Goal: Entertainment & Leisure: Consume media (video, audio)

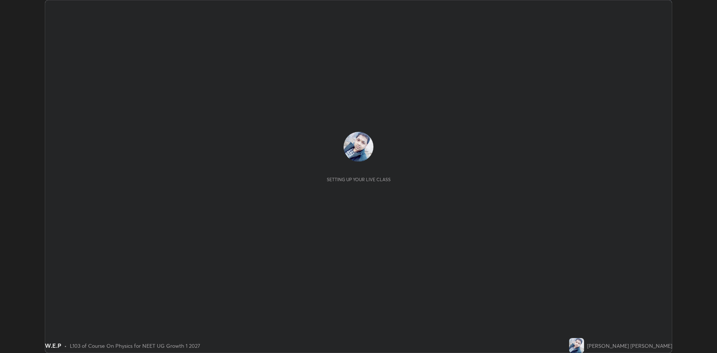
scroll to position [353, 717]
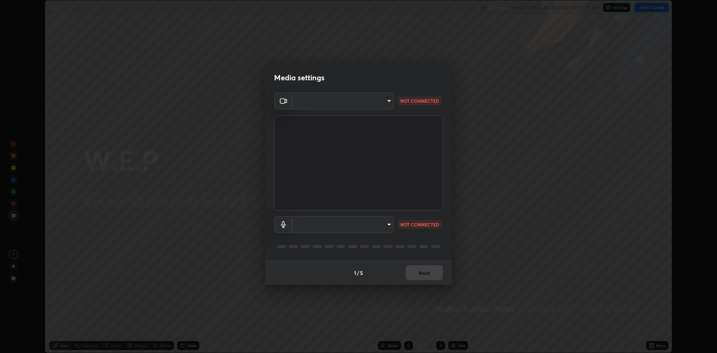
type input "19f5a41891380e342cc2e20ee29c049fd30f447990ccba3fed2dd813324d2085"
type input "5fecd447452baf74af4217e416d296194da7a2d64bc83f18390117129e3eb0fe"
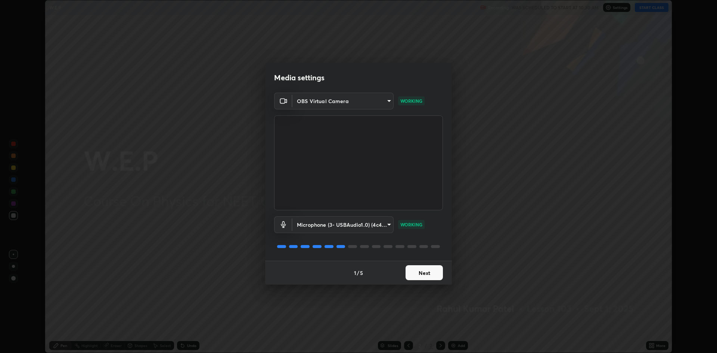
click at [427, 272] on button "Next" at bounding box center [424, 272] width 37 height 15
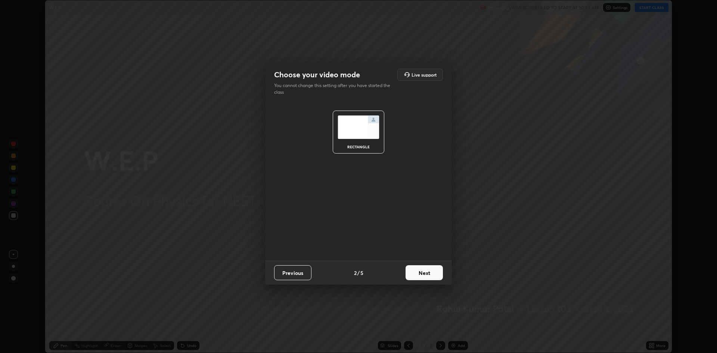
click at [423, 272] on button "Next" at bounding box center [424, 272] width 37 height 15
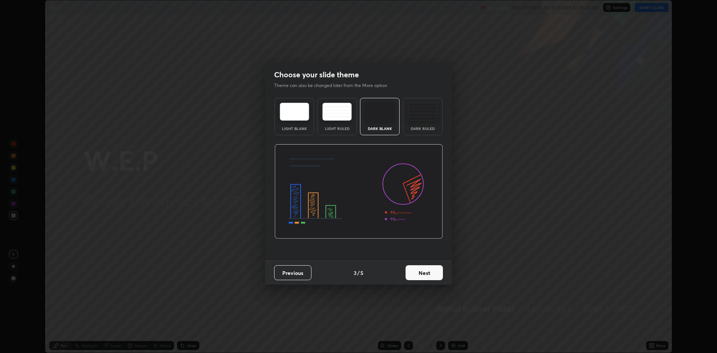
click at [422, 275] on button "Next" at bounding box center [424, 272] width 37 height 15
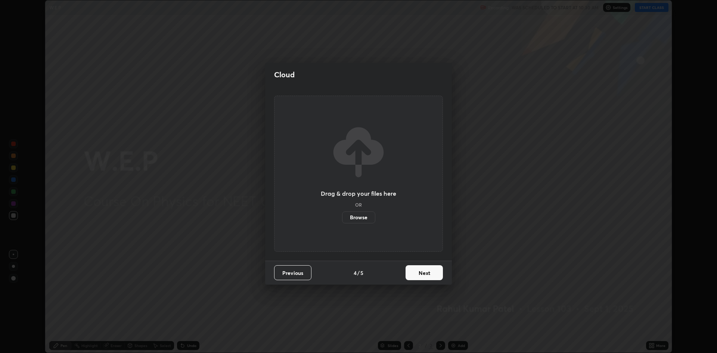
click at [424, 275] on button "Next" at bounding box center [424, 272] width 37 height 15
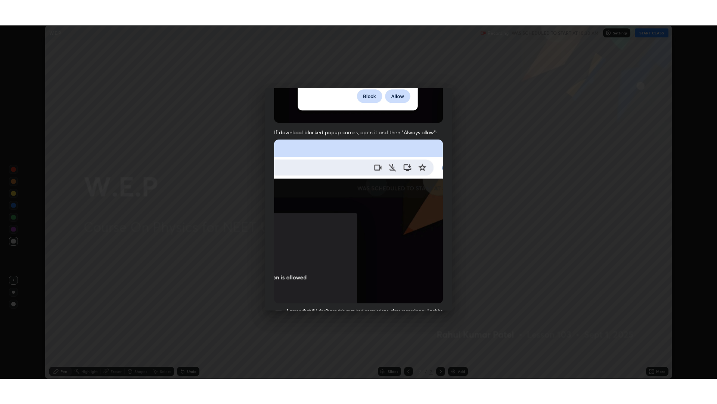
scroll to position [152, 0]
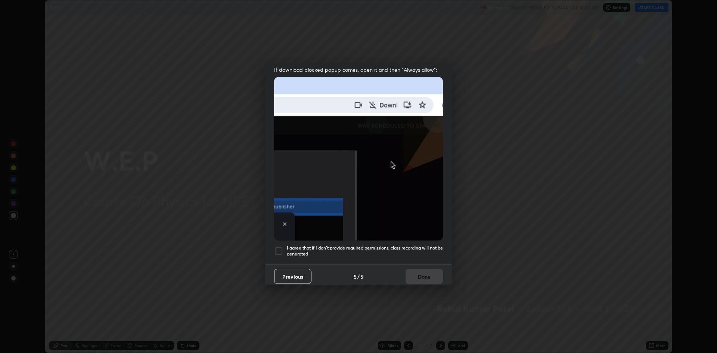
click at [381, 245] on h5 "I agree that if I don't provide required permissions, class recording will not …" at bounding box center [365, 251] width 156 height 12
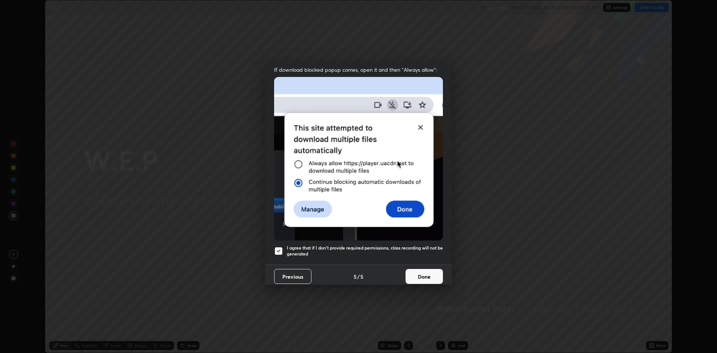
click at [418, 274] on button "Done" at bounding box center [424, 276] width 37 height 15
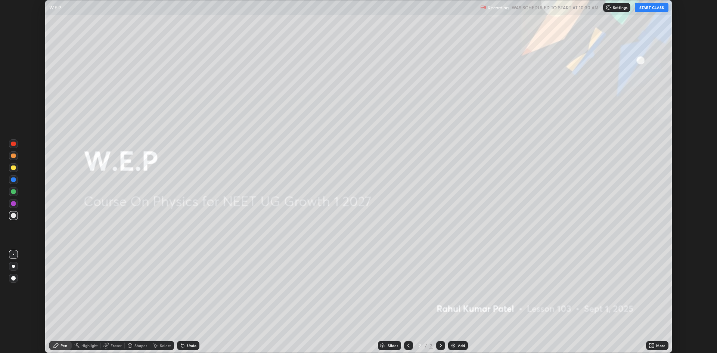
click at [652, 10] on button "START CLASS" at bounding box center [652, 7] width 34 height 9
click at [455, 346] on img at bounding box center [454, 346] width 6 height 6
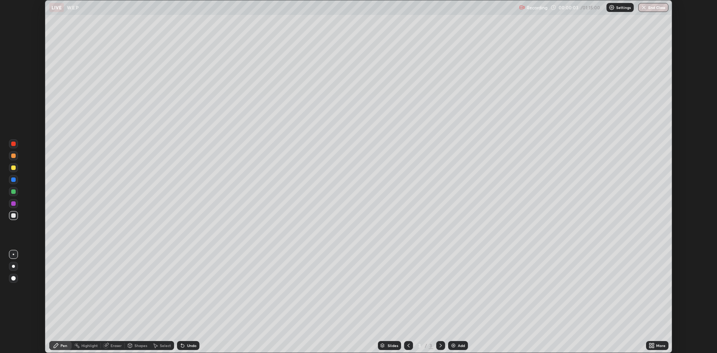
click at [653, 344] on icon at bounding box center [653, 344] width 2 height 2
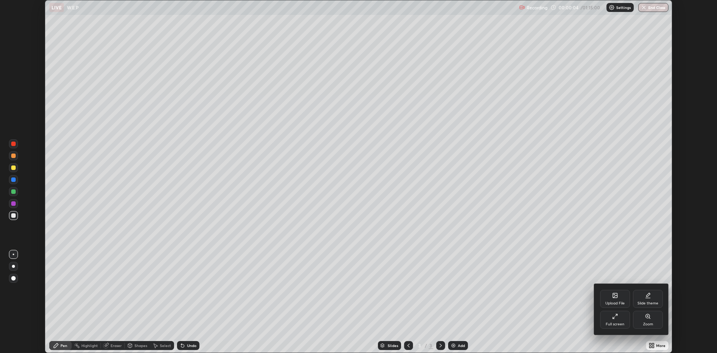
click at [614, 317] on icon at bounding box center [615, 316] width 6 height 6
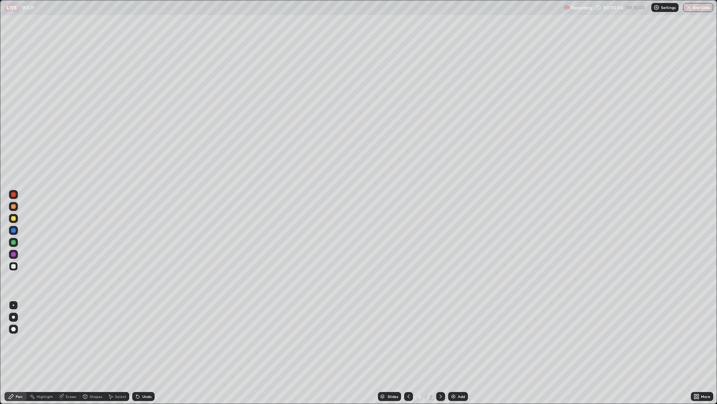
scroll to position [404, 717]
click at [14, 208] on div at bounding box center [13, 206] width 4 height 4
click at [15, 230] on div at bounding box center [13, 230] width 4 height 4
click at [13, 243] on div at bounding box center [13, 242] width 4 height 4
click at [143, 353] on div "Undo" at bounding box center [146, 396] width 9 height 4
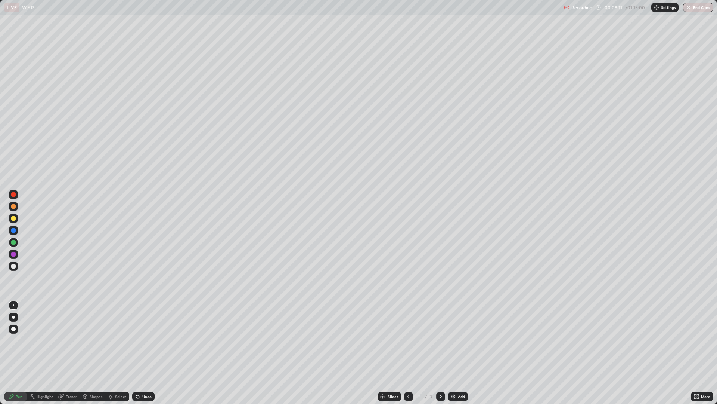
click at [144, 353] on div "Undo" at bounding box center [146, 396] width 9 height 4
click at [145, 353] on div "Undo" at bounding box center [146, 396] width 9 height 4
click at [456, 353] on div "Add" at bounding box center [458, 396] width 20 height 9
click at [15, 208] on div at bounding box center [13, 206] width 4 height 4
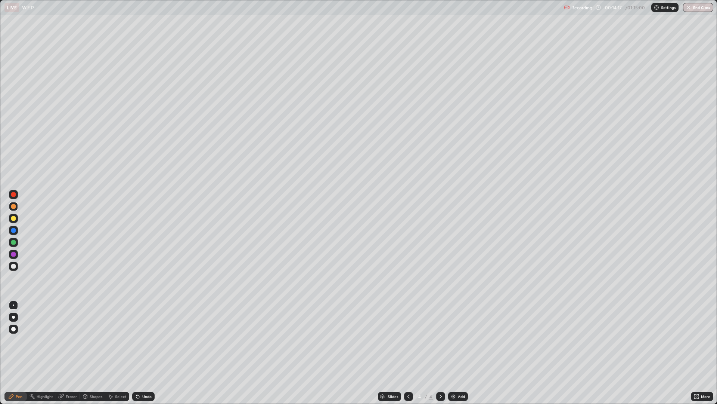
click at [13, 219] on div at bounding box center [13, 218] width 4 height 4
click at [143, 353] on div "Undo" at bounding box center [146, 396] width 9 height 4
click at [12, 231] on div at bounding box center [13, 230] width 4 height 4
click at [145, 353] on div "Undo" at bounding box center [146, 396] width 9 height 4
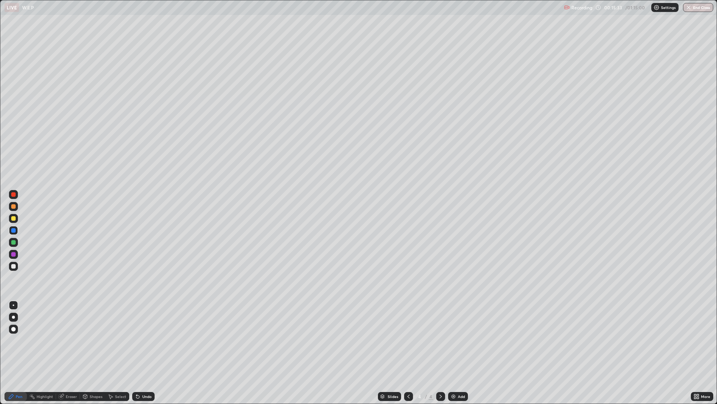
click at [147, 353] on div "Undo" at bounding box center [146, 396] width 9 height 4
click at [140, 353] on div "Undo" at bounding box center [143, 396] width 22 height 9
click at [138, 353] on icon at bounding box center [138, 396] width 6 height 6
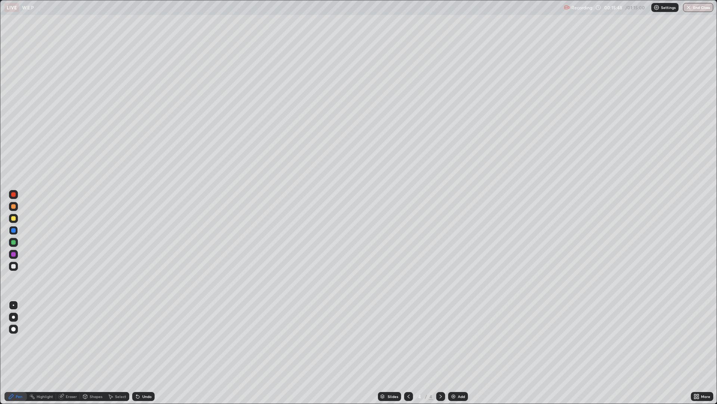
click at [136, 353] on icon at bounding box center [137, 396] width 3 height 3
click at [136, 353] on icon at bounding box center [136, 394] width 1 height 1
click at [135, 353] on icon at bounding box center [138, 396] width 6 height 6
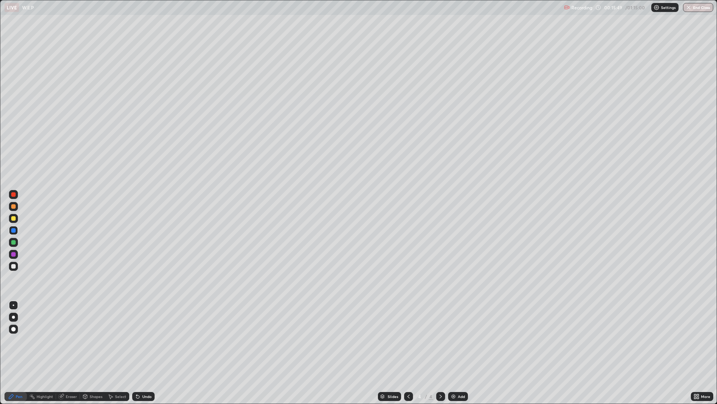
click at [135, 353] on icon at bounding box center [138, 396] width 6 height 6
click at [136, 353] on icon at bounding box center [137, 396] width 3 height 3
click at [136, 353] on icon at bounding box center [138, 396] width 6 height 6
click at [137, 353] on icon at bounding box center [137, 396] width 3 height 3
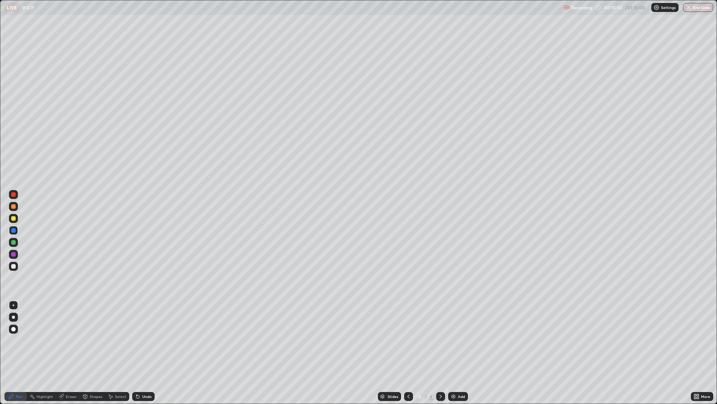
click at [137, 353] on icon at bounding box center [137, 396] width 3 height 3
click at [137, 353] on div "Undo" at bounding box center [143, 396] width 22 height 9
click at [138, 353] on div "Undo" at bounding box center [143, 396] width 22 height 9
click at [137, 353] on div "Undo" at bounding box center [143, 396] width 22 height 9
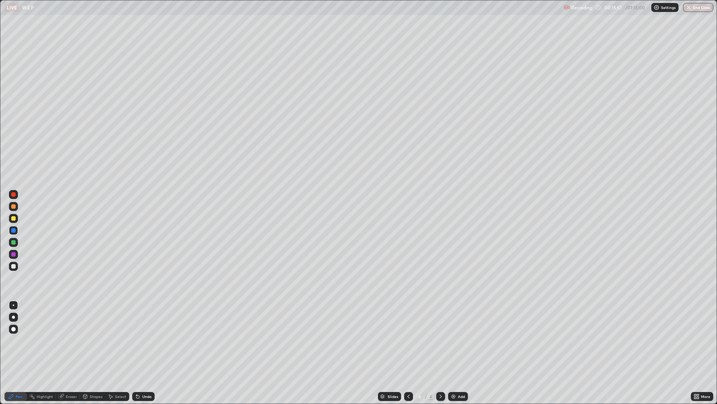
click at [137, 353] on div "Undo" at bounding box center [143, 396] width 22 height 9
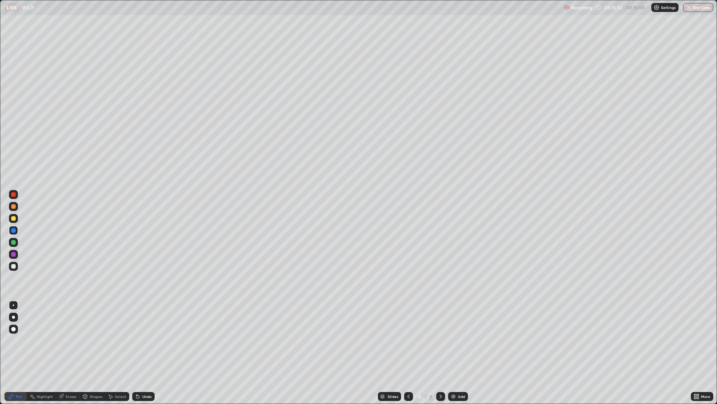
click at [137, 353] on div "Undo" at bounding box center [143, 396] width 22 height 9
click at [139, 353] on icon at bounding box center [138, 396] width 6 height 6
click at [143, 353] on div "Undo" at bounding box center [146, 396] width 9 height 4
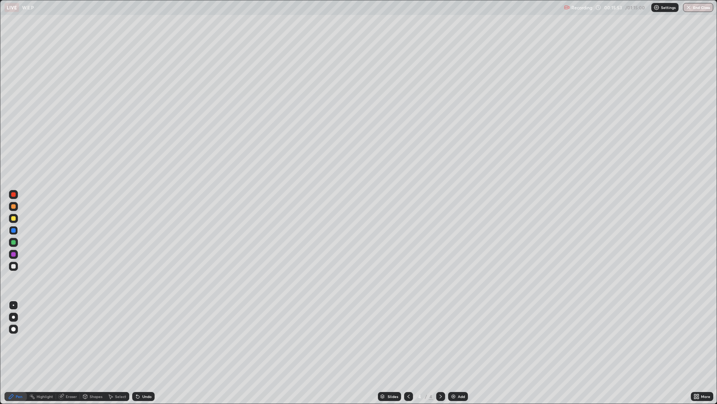
click at [143, 353] on div "Undo" at bounding box center [146, 396] width 9 height 4
click at [142, 353] on div "Undo" at bounding box center [146, 396] width 9 height 4
click at [143, 353] on div "Undo" at bounding box center [143, 396] width 22 height 9
click at [143, 353] on div "Undo" at bounding box center [146, 396] width 9 height 4
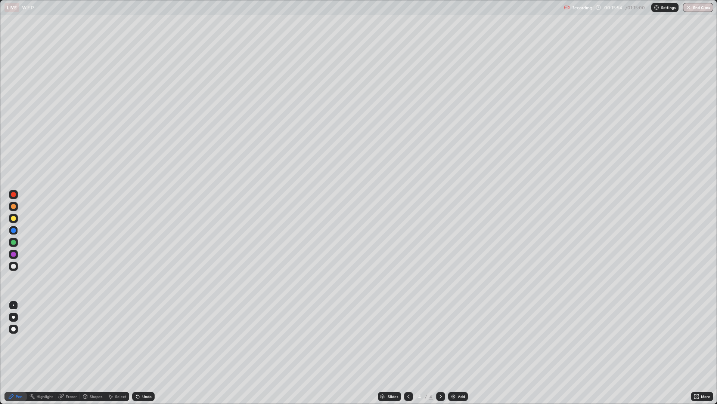
click at [143, 353] on div "Undo" at bounding box center [146, 396] width 9 height 4
click at [13, 208] on div at bounding box center [13, 206] width 4 height 4
click at [13, 232] on div at bounding box center [13, 230] width 4 height 4
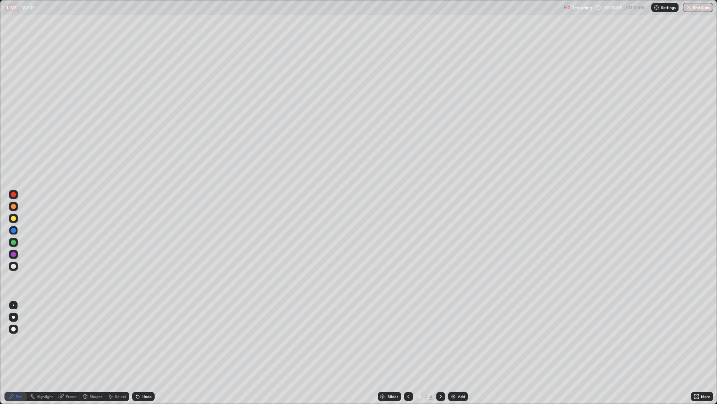
click at [147, 353] on div "Undo" at bounding box center [146, 396] width 9 height 4
click at [145, 353] on div "Undo" at bounding box center [146, 396] width 9 height 4
click at [145, 353] on div "Undo" at bounding box center [143, 396] width 22 height 9
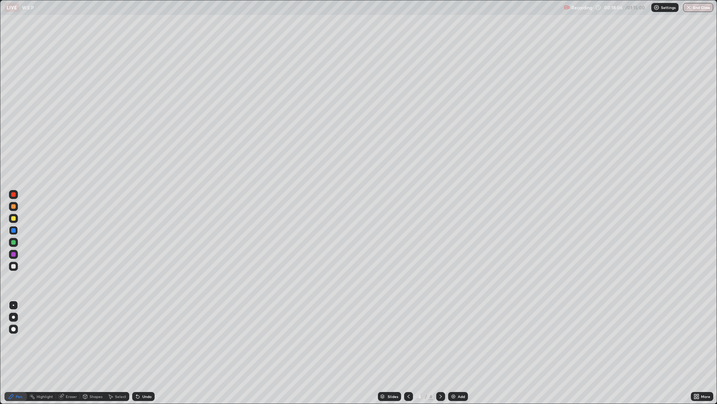
click at [145, 353] on div "Undo" at bounding box center [143, 396] width 22 height 9
click at [144, 353] on div "Undo" at bounding box center [143, 396] width 22 height 9
click at [143, 353] on div "Undo" at bounding box center [143, 396] width 22 height 9
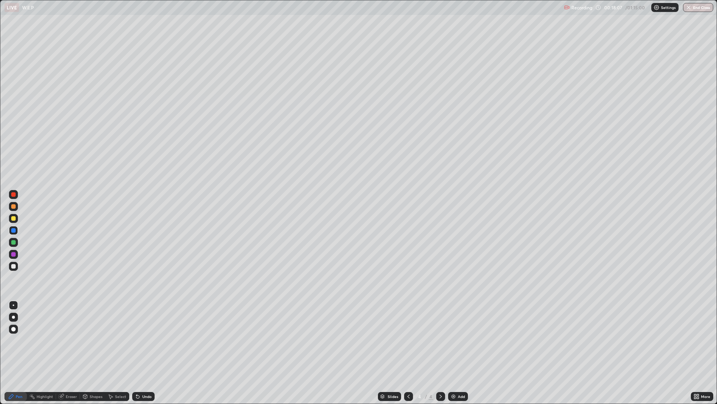
click at [143, 353] on div "Undo" at bounding box center [143, 396] width 22 height 9
click at [145, 353] on div "Undo" at bounding box center [143, 396] width 22 height 9
click at [143, 353] on div "Undo" at bounding box center [143, 396] width 22 height 9
click at [144, 353] on div "Undo" at bounding box center [143, 396] width 22 height 9
click at [69, 353] on div "Eraser" at bounding box center [71, 396] width 11 height 4
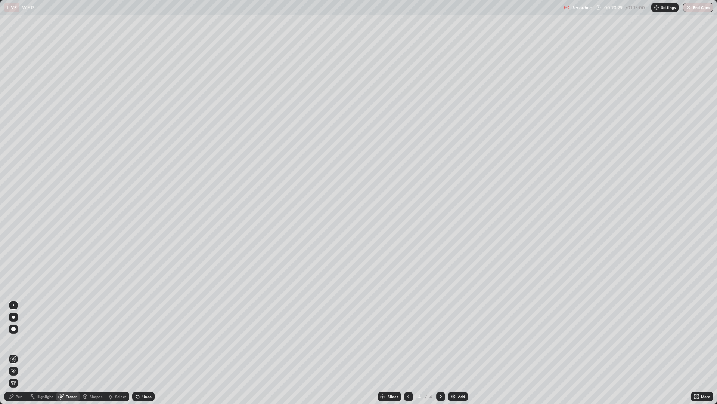
click at [20, 353] on div "Pen" at bounding box center [19, 396] width 7 height 4
click at [69, 353] on div "Eraser" at bounding box center [71, 396] width 11 height 4
click at [16, 353] on div "Pen" at bounding box center [19, 396] width 7 height 4
click at [13, 242] on div at bounding box center [13, 242] width 4 height 4
click at [145, 353] on div "Undo" at bounding box center [146, 396] width 9 height 4
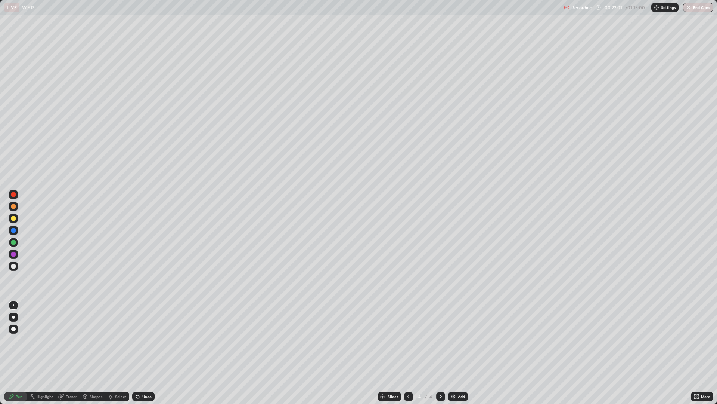
click at [142, 353] on div "Undo" at bounding box center [146, 396] width 9 height 4
click at [139, 353] on div "Undo" at bounding box center [143, 396] width 22 height 9
click at [143, 353] on div "Undo" at bounding box center [143, 396] width 22 height 9
click at [143, 353] on div "Undo" at bounding box center [146, 396] width 9 height 4
click at [21, 353] on div "Pen" at bounding box center [15, 396] width 22 height 9
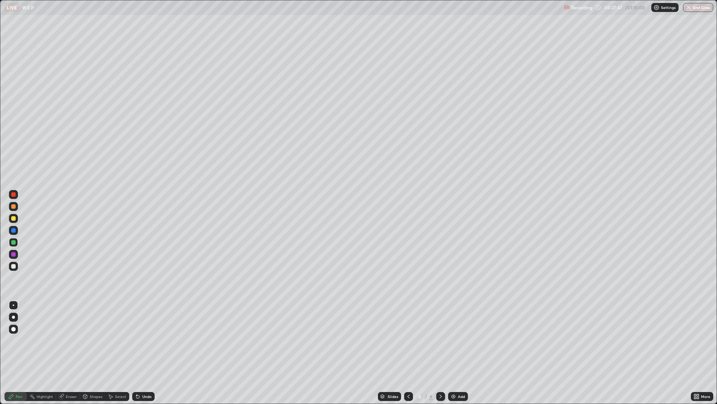
click at [457, 353] on div "Add" at bounding box center [458, 396] width 20 height 9
click at [13, 207] on div at bounding box center [13, 206] width 4 height 4
click at [13, 232] on div at bounding box center [13, 230] width 4 height 4
click at [13, 220] on div at bounding box center [13, 218] width 4 height 4
click at [12, 254] on div at bounding box center [13, 254] width 4 height 4
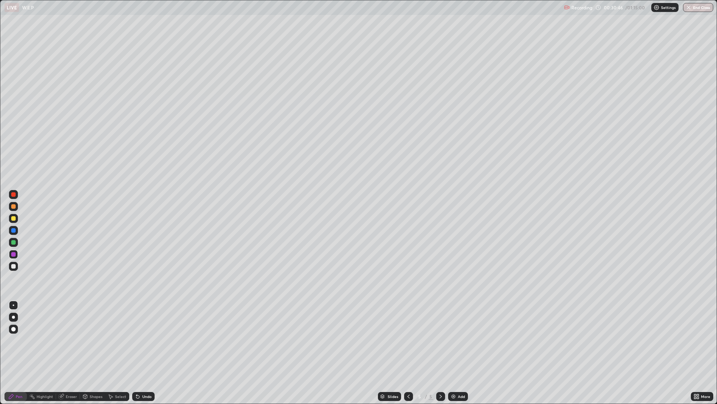
click at [15, 206] on div at bounding box center [13, 206] width 4 height 4
click at [14, 242] on div at bounding box center [13, 242] width 4 height 4
click at [13, 254] on div at bounding box center [13, 254] width 4 height 4
click at [145, 353] on div "Undo" at bounding box center [146, 396] width 9 height 4
click at [458, 353] on div "Add" at bounding box center [461, 396] width 7 height 4
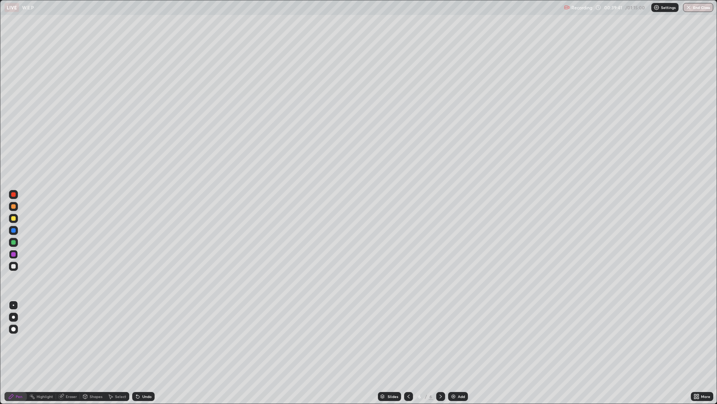
click at [13, 207] on div at bounding box center [13, 206] width 4 height 4
click at [14, 256] on div at bounding box center [13, 254] width 4 height 4
click at [455, 353] on img at bounding box center [454, 396] width 6 height 6
click at [12, 208] on div at bounding box center [13, 206] width 4 height 4
click at [12, 218] on div at bounding box center [13, 218] width 4 height 4
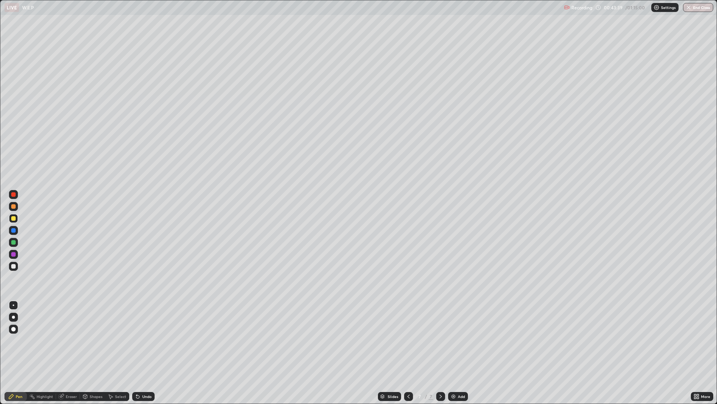
click at [143, 353] on div "Undo" at bounding box center [146, 396] width 9 height 4
click at [145, 353] on div "Undo" at bounding box center [146, 396] width 9 height 4
click at [68, 353] on div "Eraser" at bounding box center [71, 396] width 11 height 4
click at [19, 353] on div "Pen" at bounding box center [19, 396] width 7 height 4
click at [404, 353] on div at bounding box center [408, 396] width 9 height 9
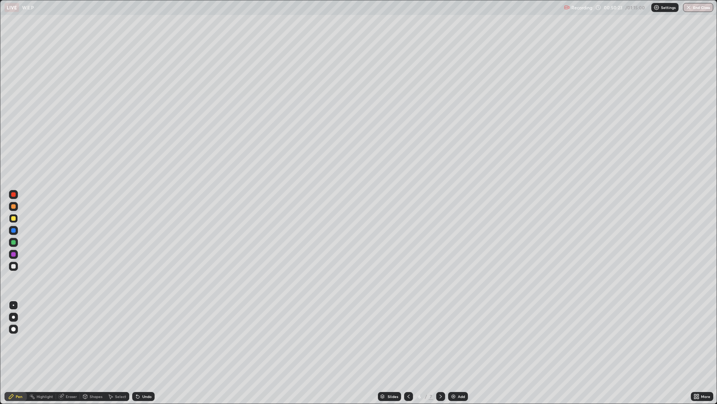
click at [408, 353] on icon at bounding box center [409, 396] width 6 height 6
click at [404, 353] on div at bounding box center [408, 396] width 9 height 9
click at [406, 353] on icon at bounding box center [409, 396] width 6 height 6
click at [440, 353] on icon at bounding box center [441, 396] width 6 height 6
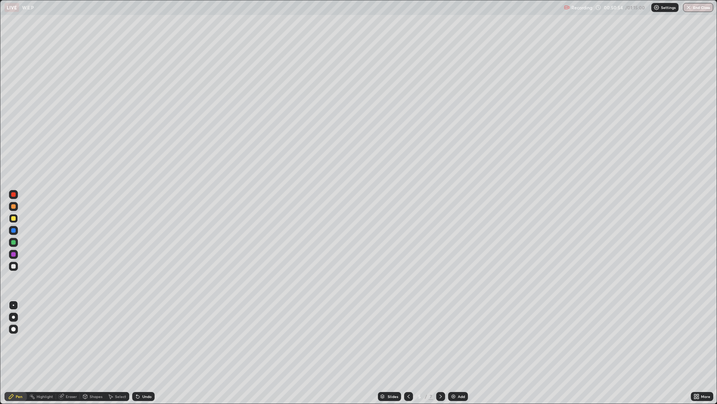
click at [440, 353] on icon at bounding box center [441, 396] width 6 height 6
click at [438, 353] on icon at bounding box center [441, 396] width 6 height 6
click at [71, 353] on div "Eraser" at bounding box center [71, 396] width 11 height 4
click at [146, 353] on div "Undo" at bounding box center [146, 396] width 9 height 4
click at [23, 353] on div "Pen" at bounding box center [15, 396] width 22 height 9
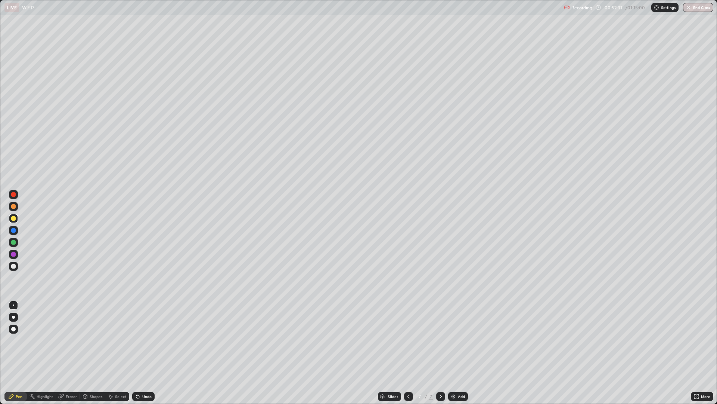
click at [455, 353] on img at bounding box center [454, 396] width 6 height 6
click at [690, 10] on img "button" at bounding box center [689, 7] width 6 height 6
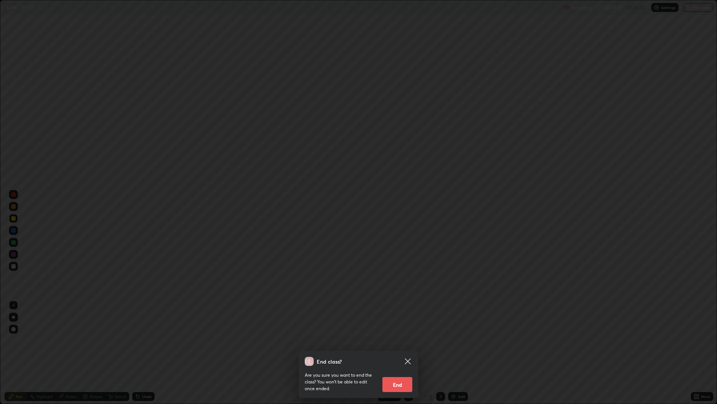
click at [399, 353] on button "End" at bounding box center [398, 384] width 30 height 15
